Goal: Task Accomplishment & Management: Use online tool/utility

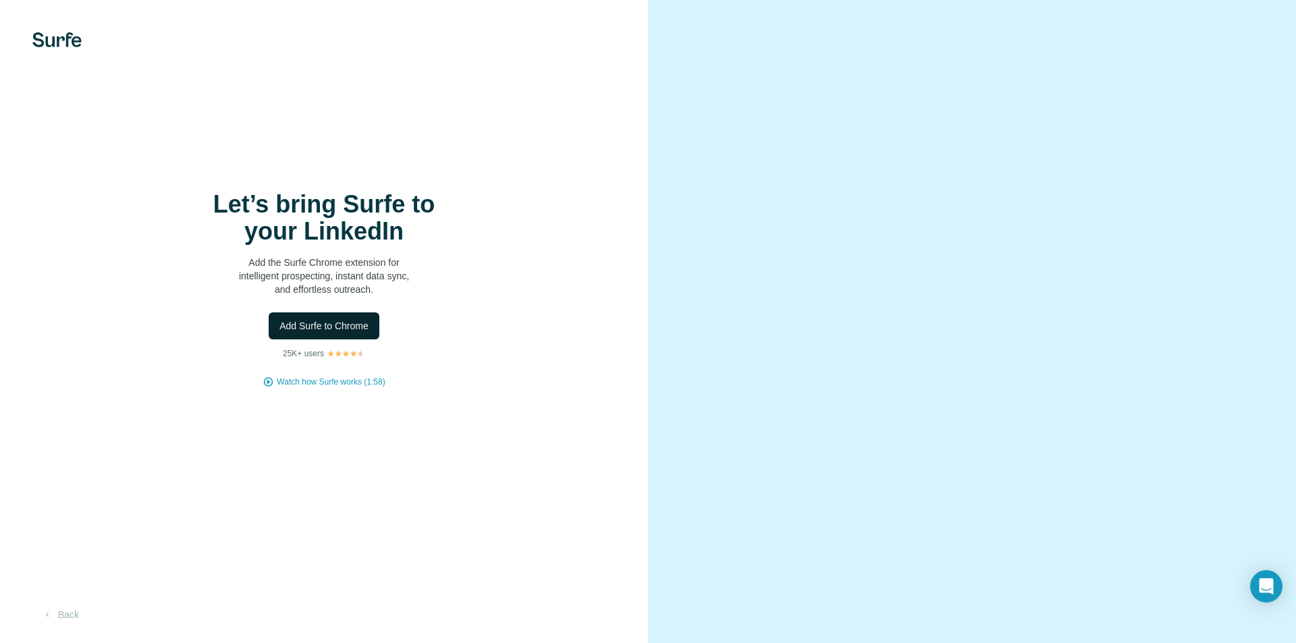
click at [324, 321] on span "Add Surfe to Chrome" at bounding box center [323, 325] width 89 height 13
click at [1017, 53] on div at bounding box center [972, 321] width 648 height 643
click at [236, 75] on div "Let’s bring Surfe to your LinkedIn Add the Surfe Chrome extension for intellige…" at bounding box center [324, 321] width 648 height 643
click at [343, 323] on span "Add Surfe to Chrome" at bounding box center [323, 325] width 89 height 13
